Goal: Entertainment & Leisure: Consume media (video, audio)

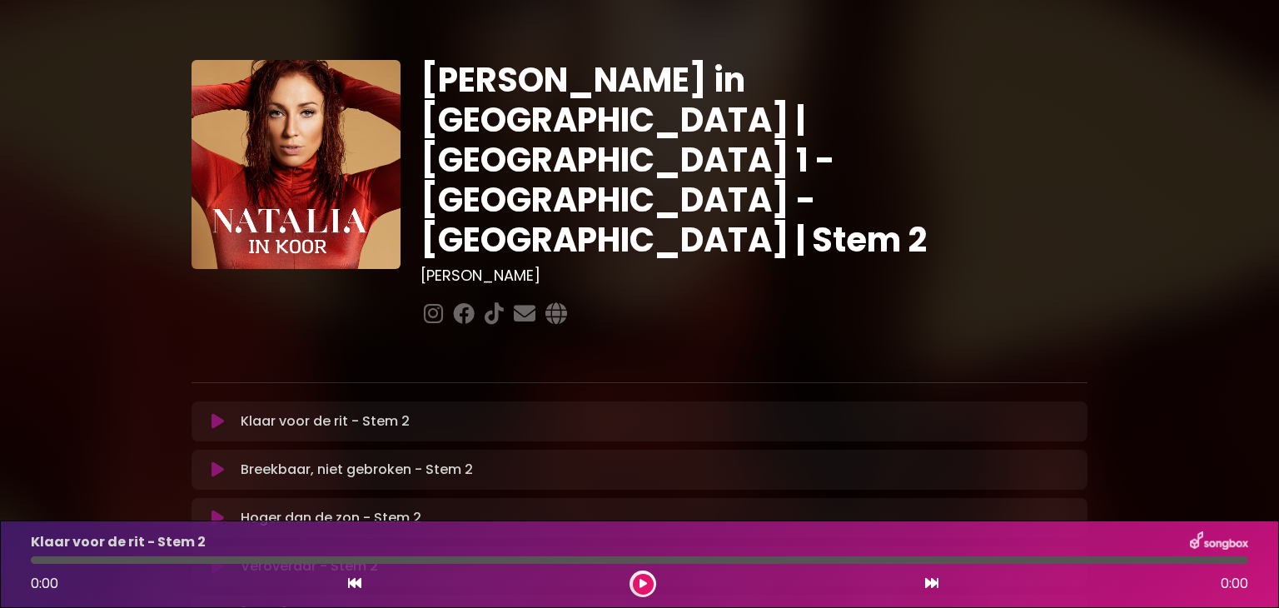
click at [1248, 134] on div "Natalia in Koor | Antwerpen 1 - Gent - Leuven | Stem 2 Hans Primusz ×" at bounding box center [639, 510] width 1279 height 981
click at [1135, 12] on div "[PERSON_NAME] in [GEOGRAPHIC_DATA] | [GEOGRAPHIC_DATA] 1 - [GEOGRAPHIC_DATA] - …" at bounding box center [639, 520] width 1279 height 1041
click at [640, 584] on icon at bounding box center [643, 584] width 7 height 10
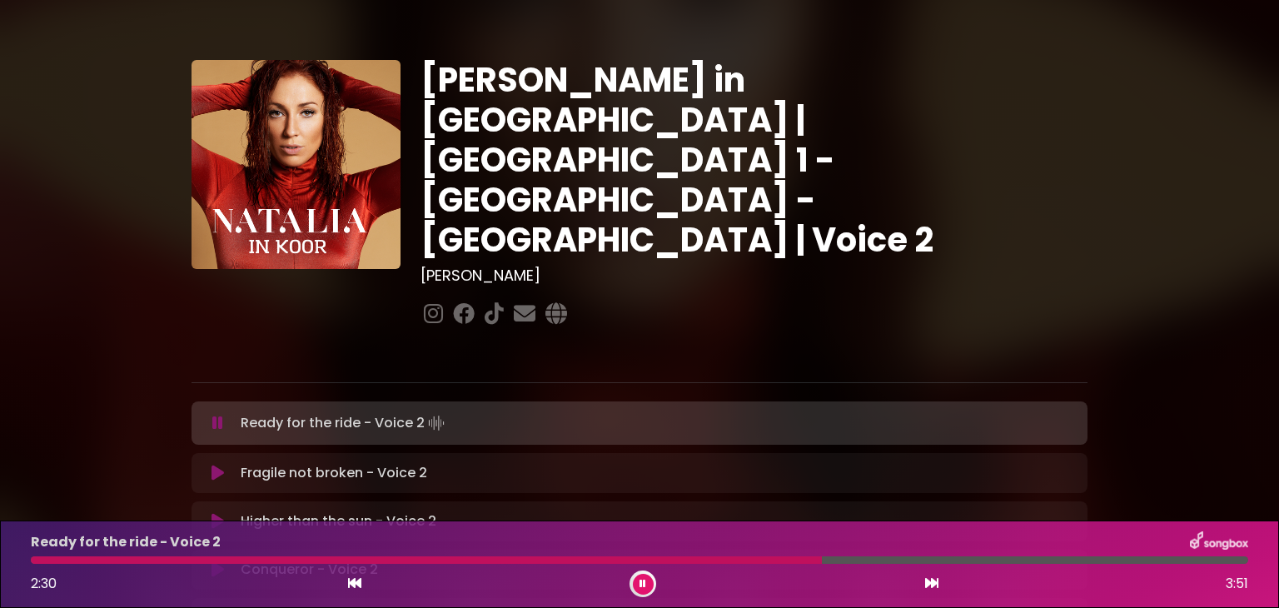
click at [643, 580] on icon at bounding box center [643, 584] width 7 height 10
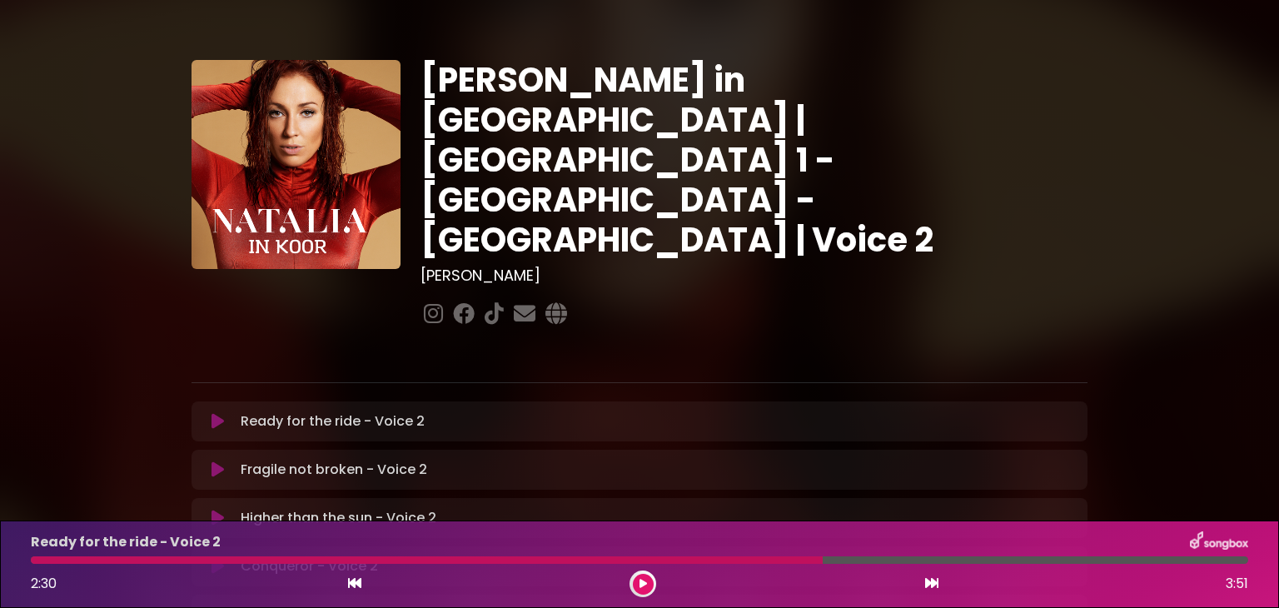
click at [35, 561] on div at bounding box center [427, 559] width 792 height 7
click at [636, 591] on button at bounding box center [643, 584] width 21 height 21
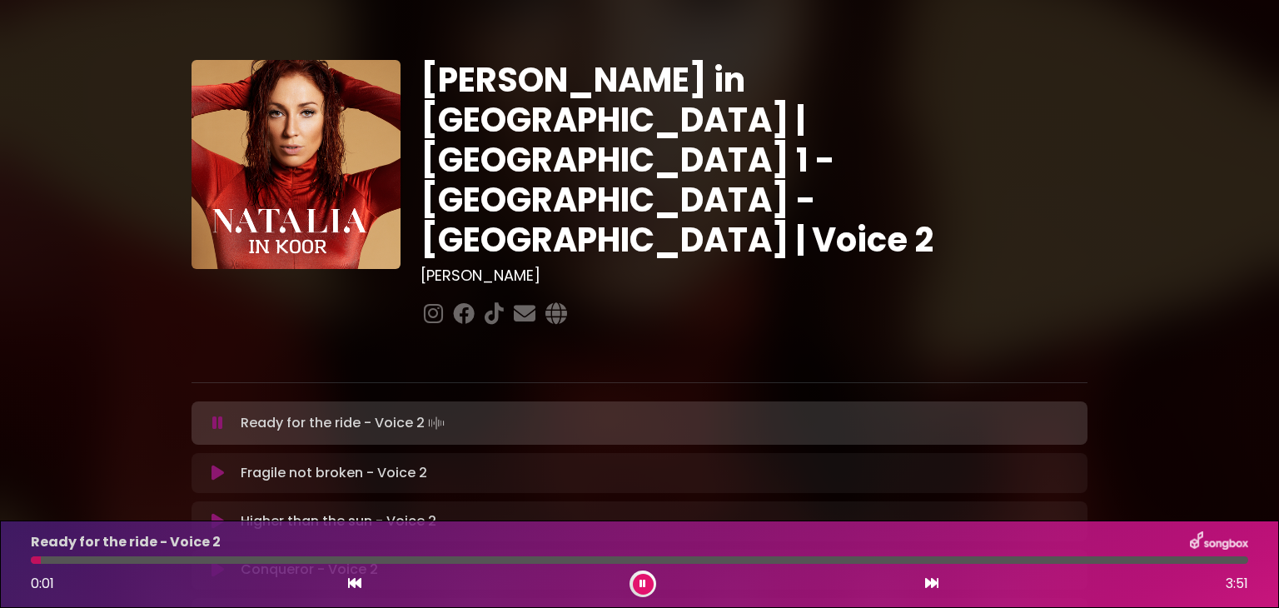
click at [642, 579] on icon at bounding box center [643, 584] width 7 height 10
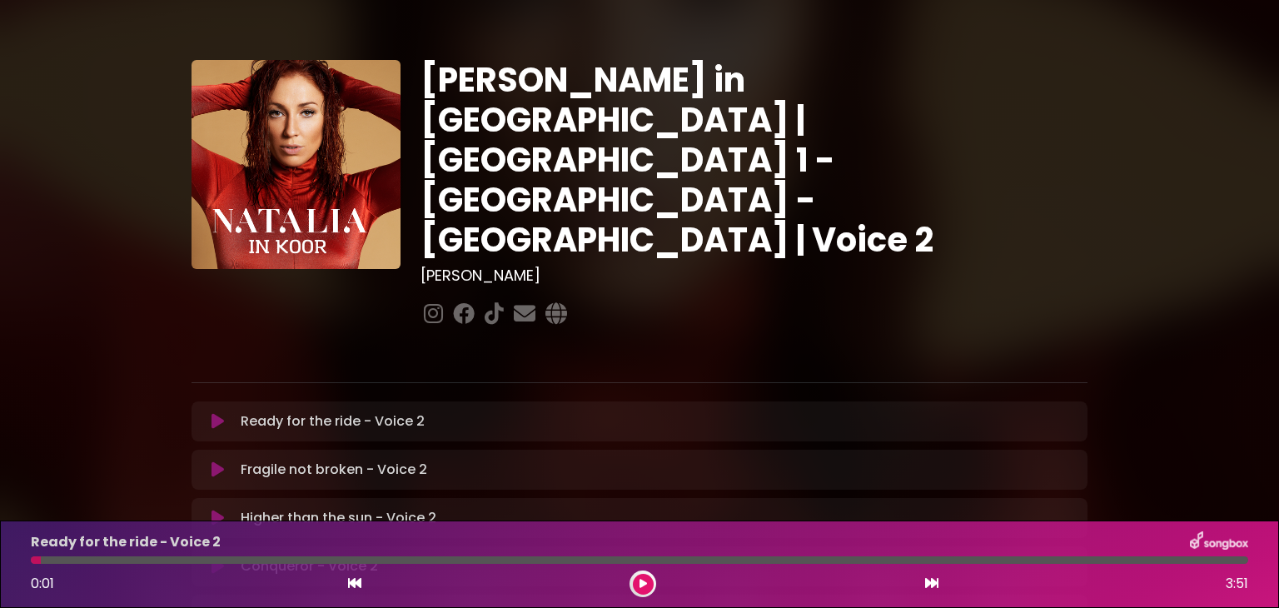
click at [642, 579] on icon at bounding box center [643, 584] width 7 height 10
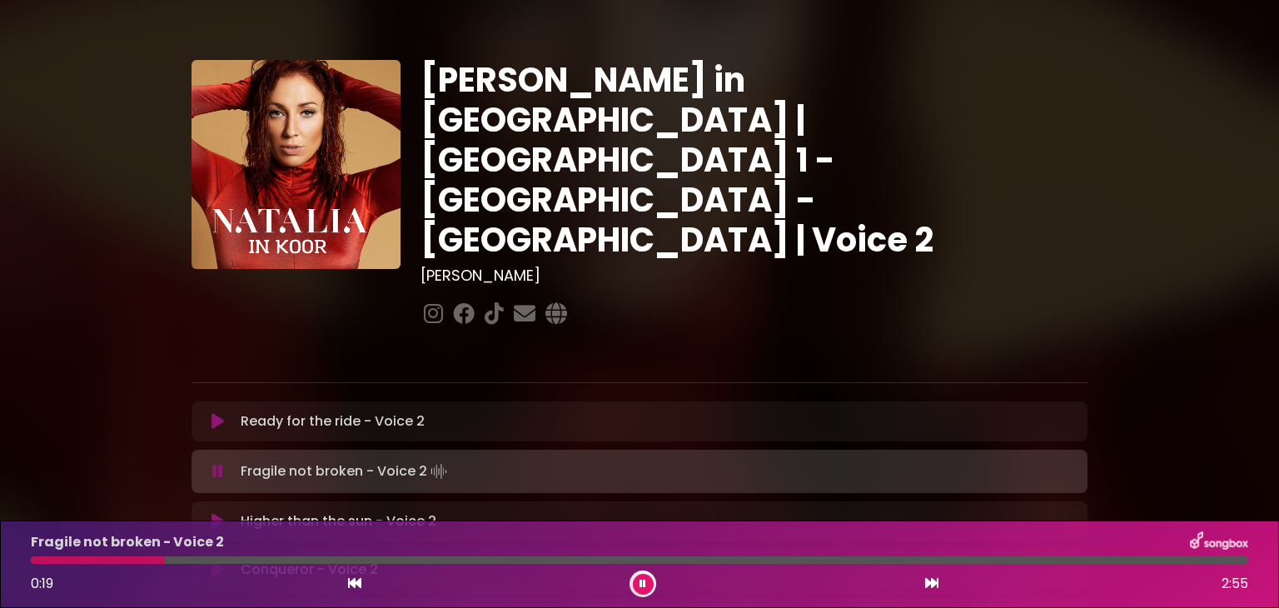
click at [640, 580] on icon at bounding box center [643, 584] width 7 height 10
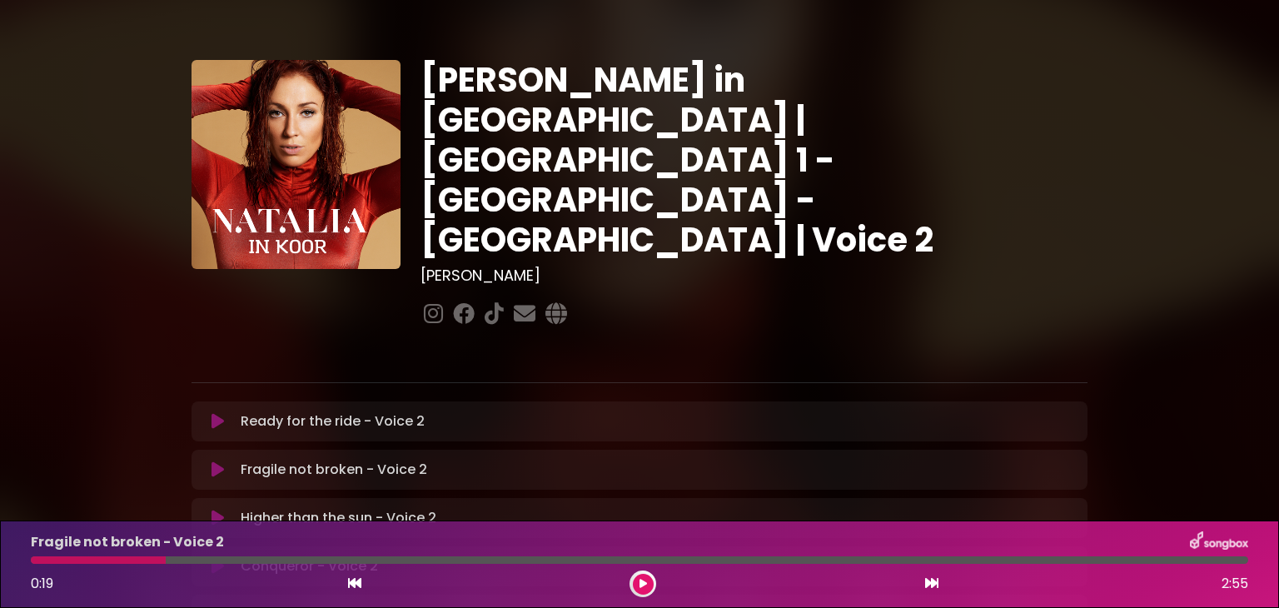
click at [640, 580] on icon at bounding box center [643, 584] width 7 height 10
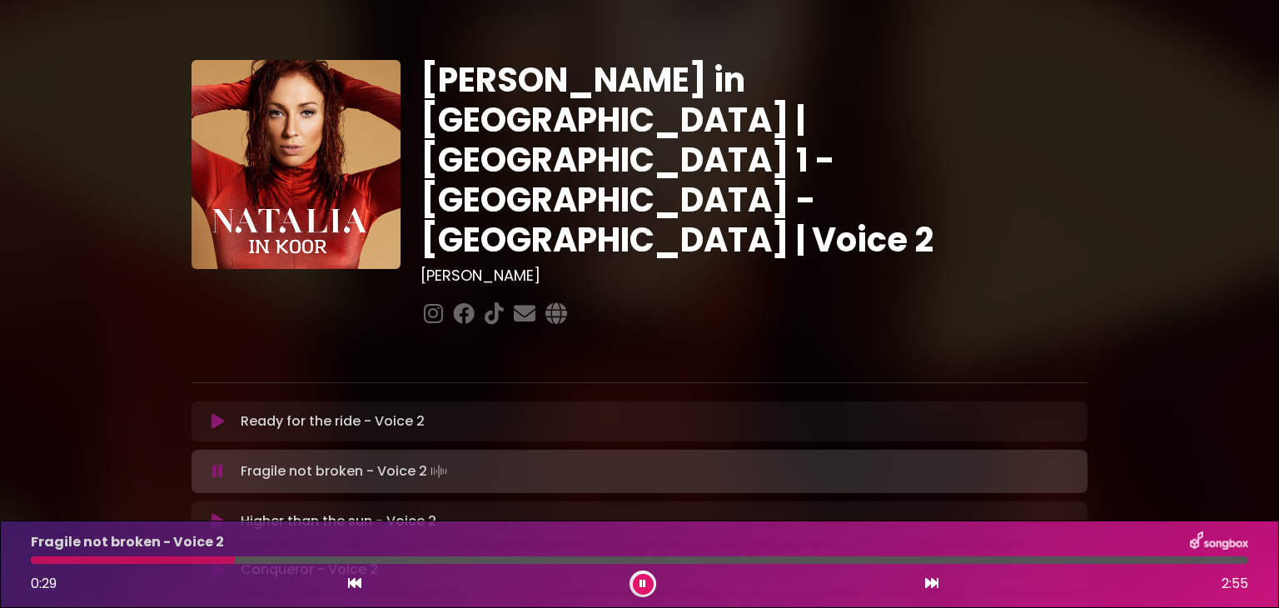
click at [640, 580] on icon at bounding box center [643, 584] width 7 height 10
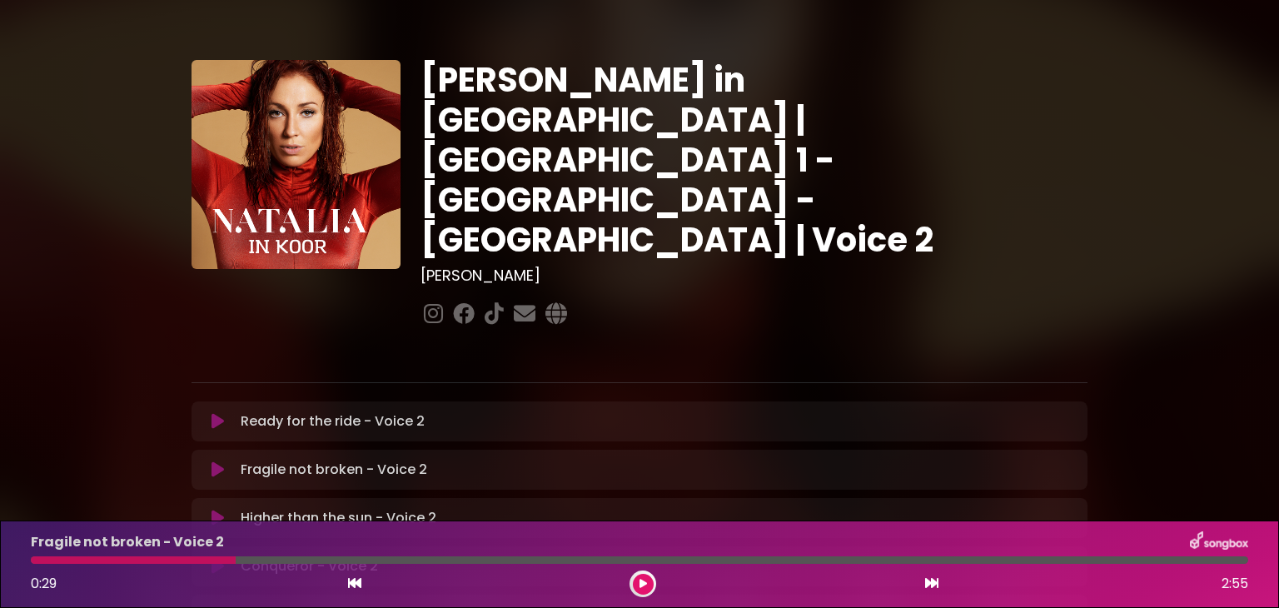
click at [638, 578] on button at bounding box center [643, 584] width 21 height 21
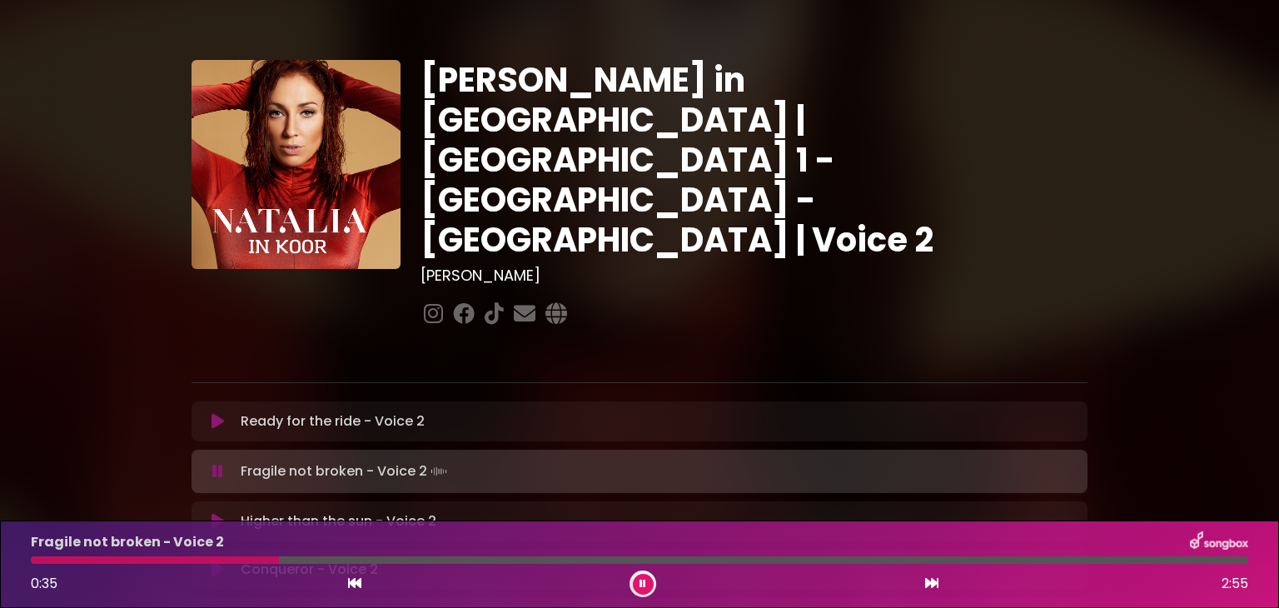
click at [640, 579] on icon at bounding box center [643, 584] width 7 height 10
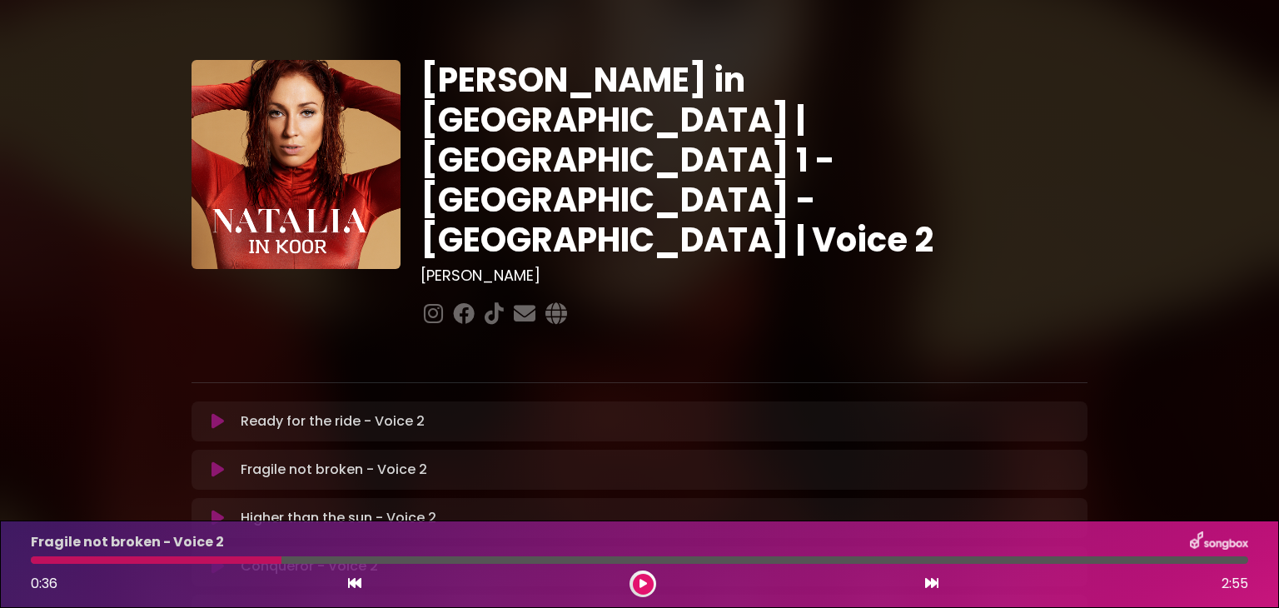
click at [36, 563] on div at bounding box center [156, 559] width 251 height 7
click at [640, 585] on icon at bounding box center [643, 584] width 7 height 10
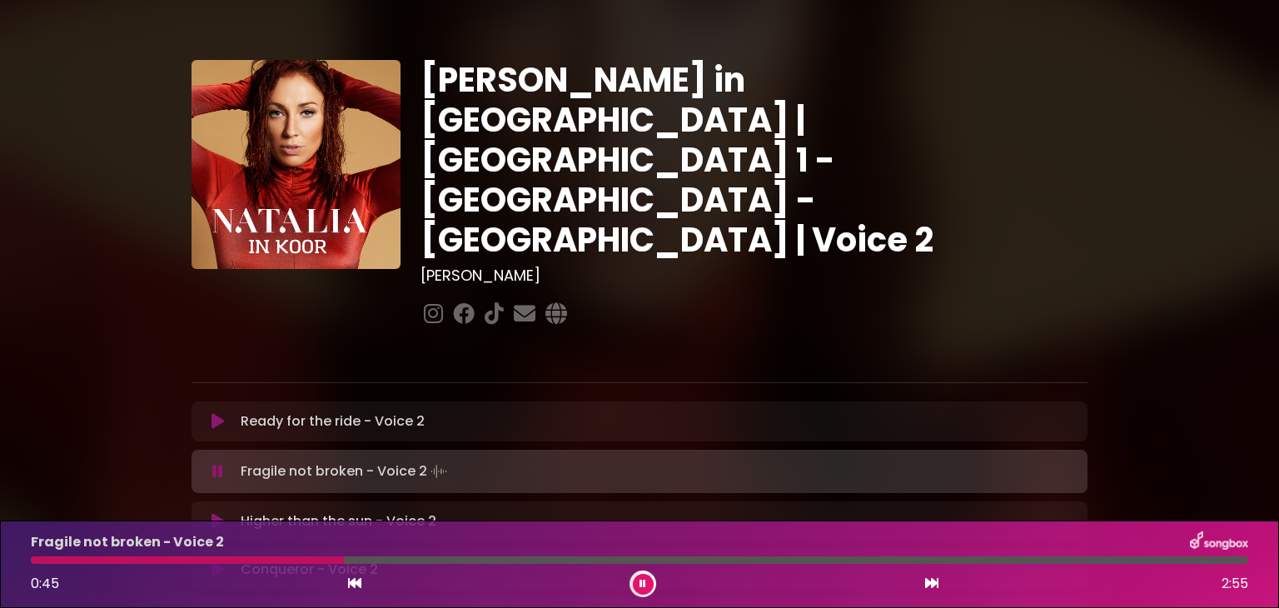
click at [640, 585] on icon at bounding box center [643, 584] width 7 height 10
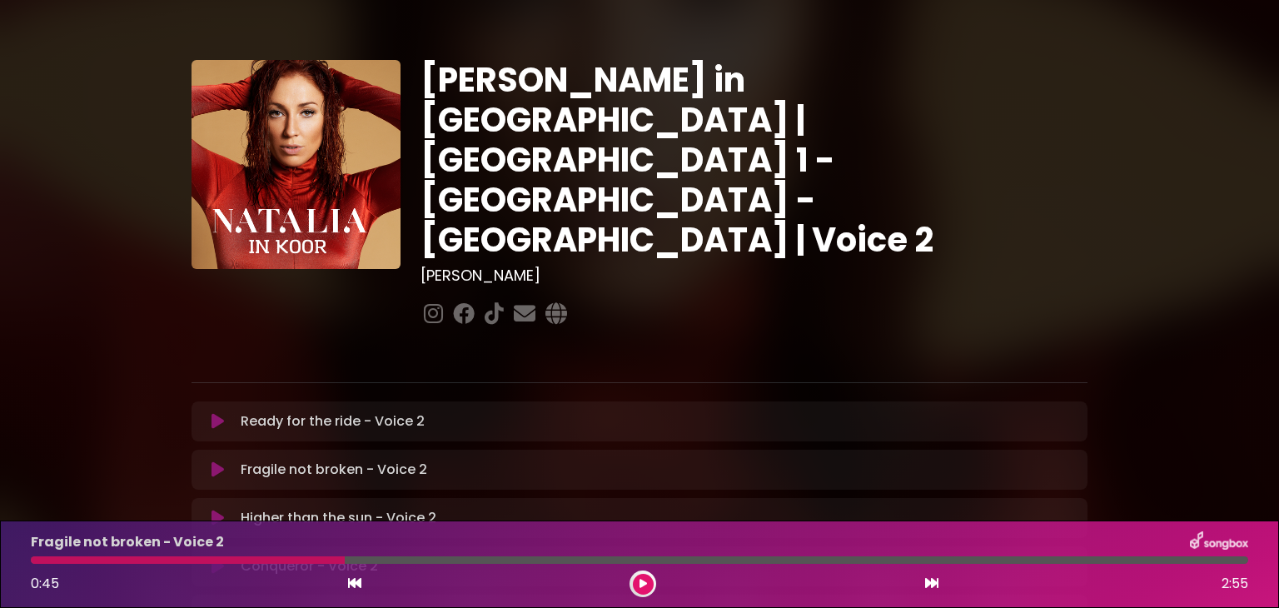
click at [35, 561] on div at bounding box center [188, 559] width 314 height 7
click at [643, 584] on icon at bounding box center [643, 584] width 7 height 10
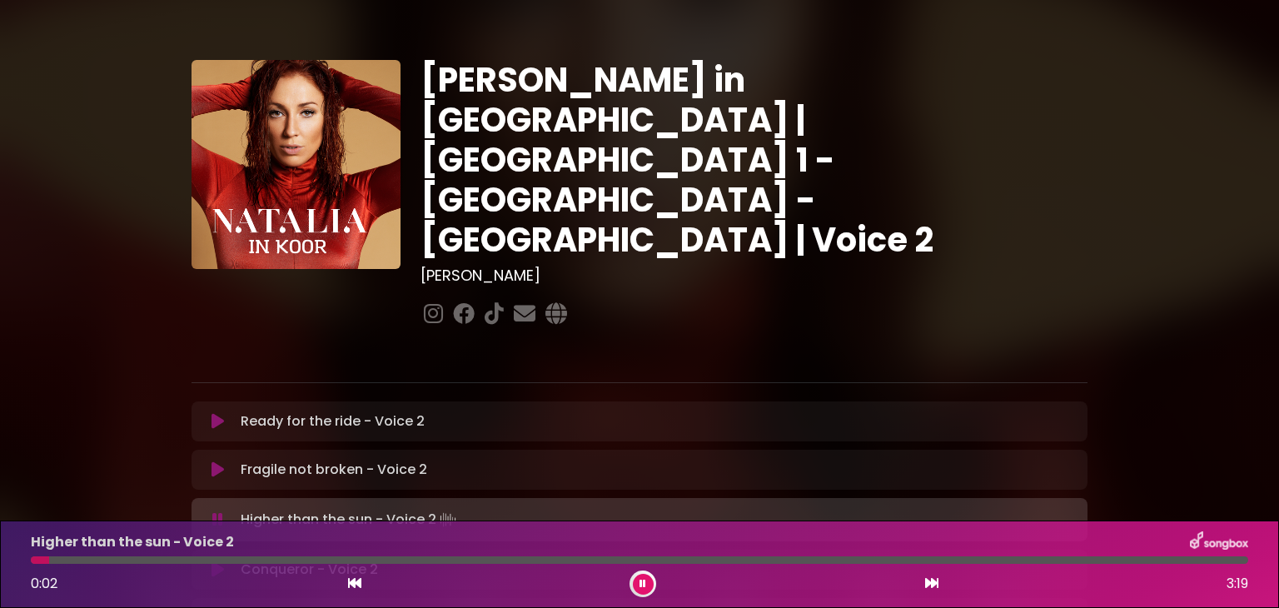
click at [213, 461] on icon at bounding box center [218, 469] width 12 height 17
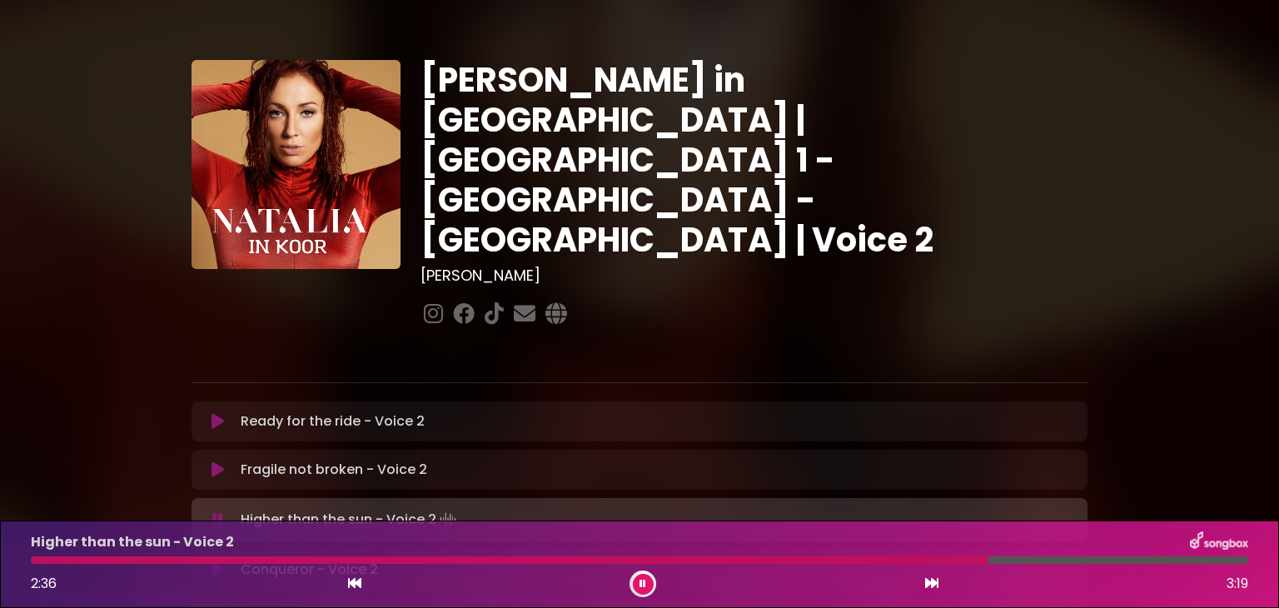
click at [643, 575] on button at bounding box center [643, 584] width 21 height 21
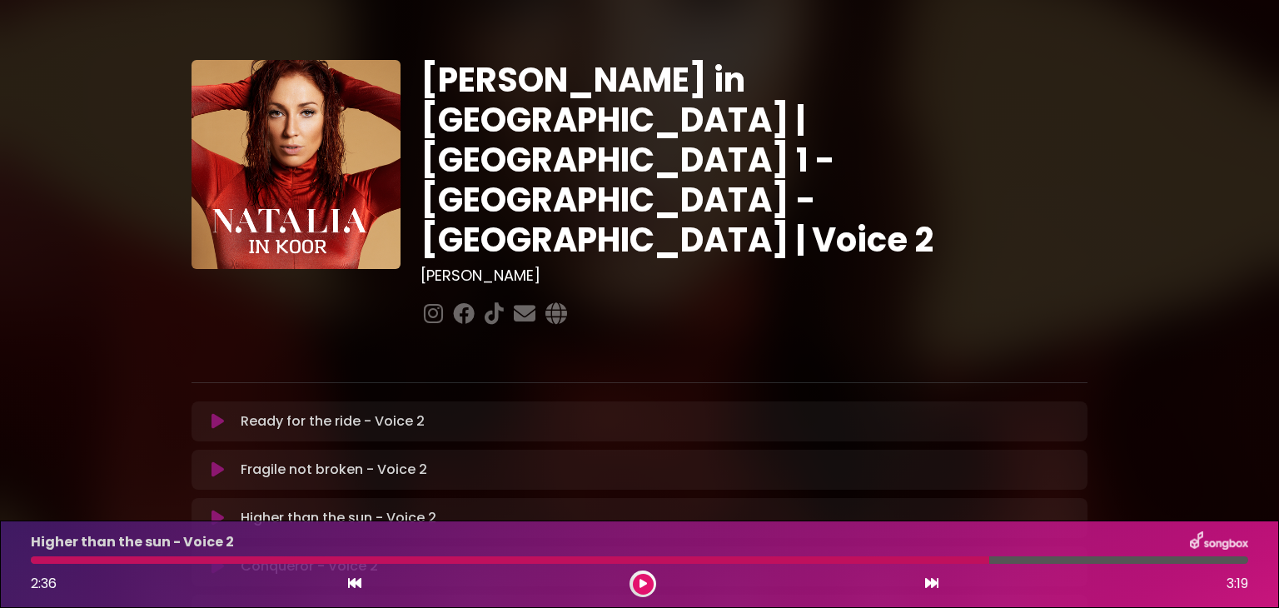
click at [1112, 399] on div "[PERSON_NAME] in [GEOGRAPHIC_DATA] | [GEOGRAPHIC_DATA] 1 - [GEOGRAPHIC_DATA] - …" at bounding box center [639, 510] width 1099 height 981
